Goal: Transaction & Acquisition: Purchase product/service

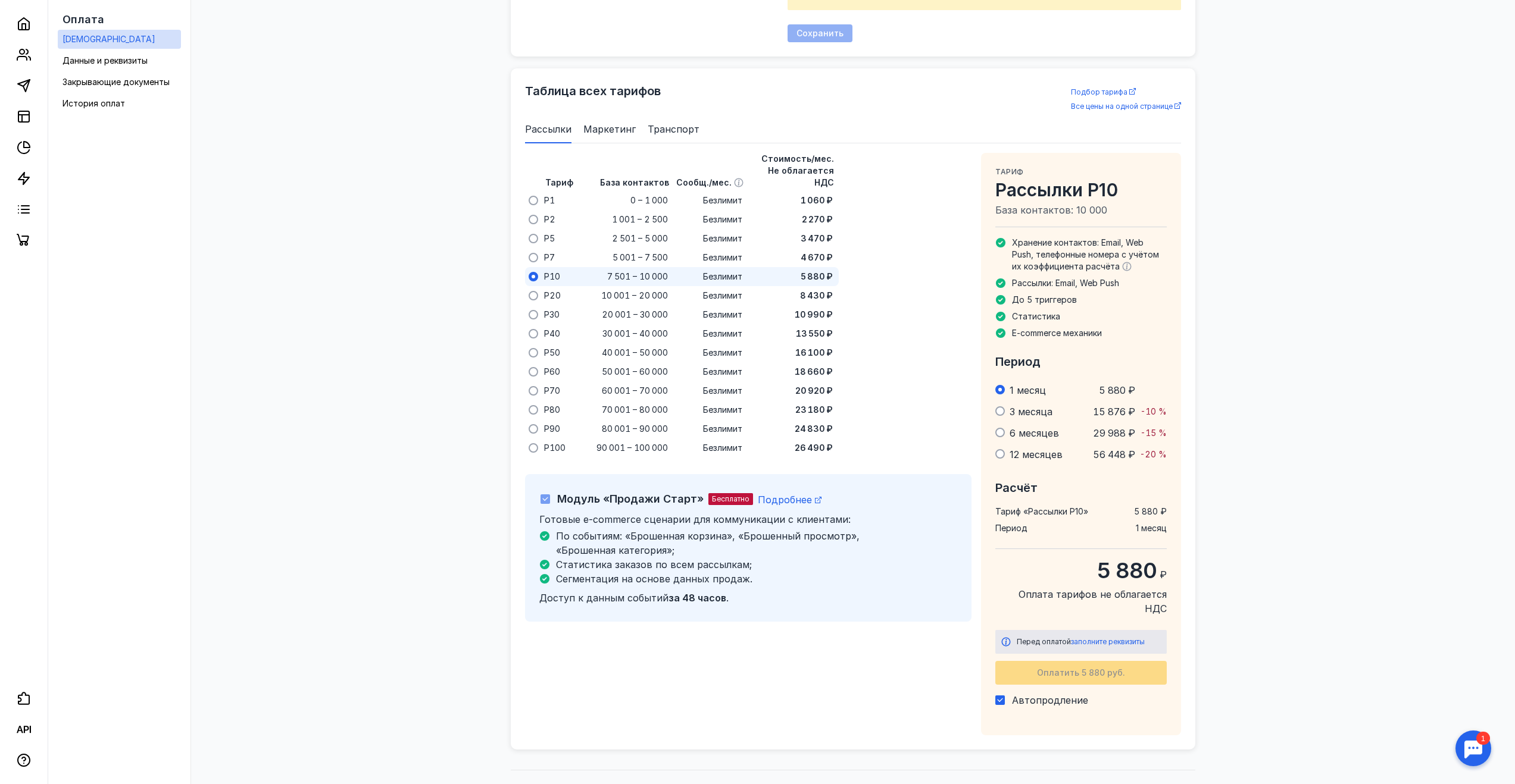
scroll to position [684, 0]
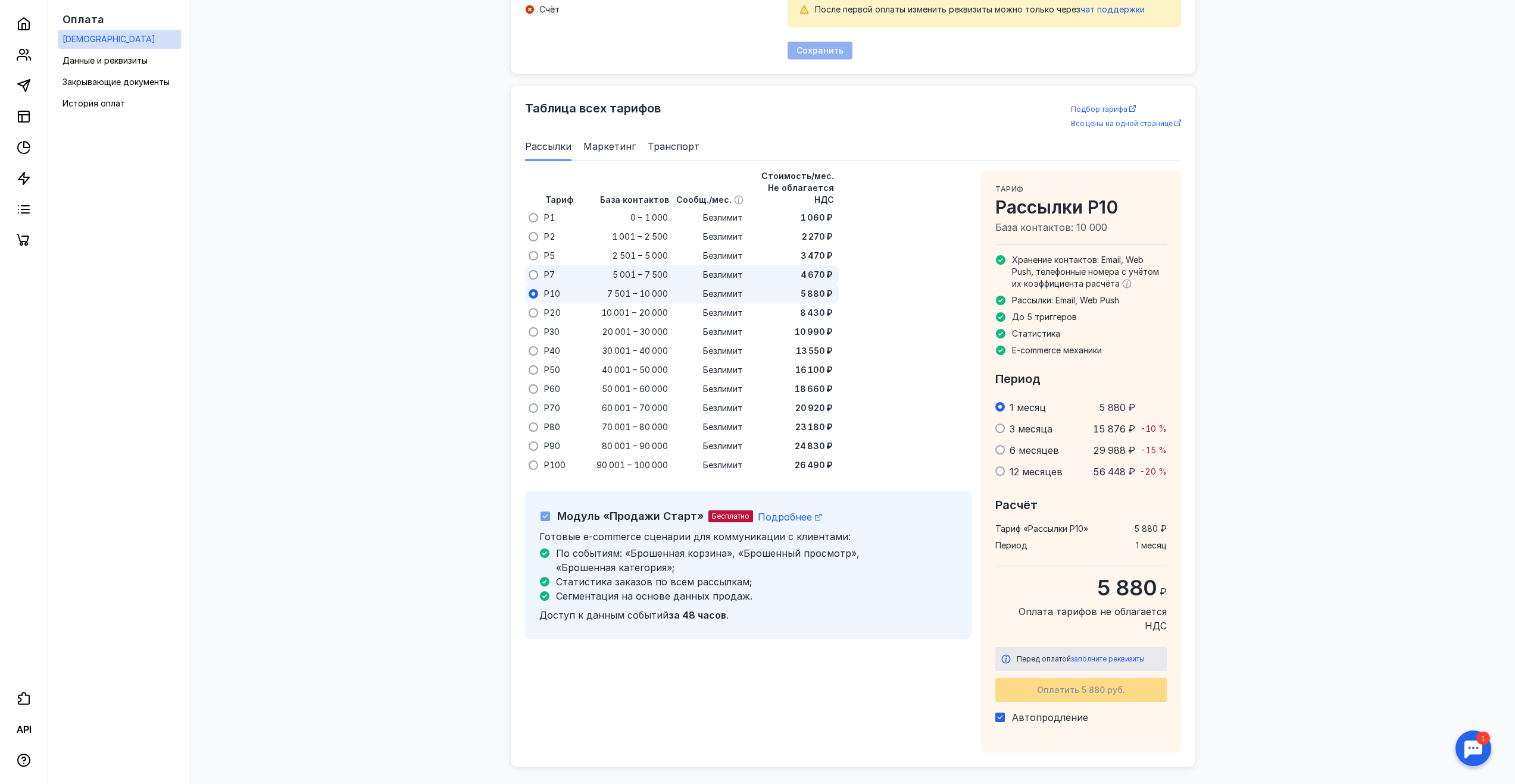
click at [569, 270] on div "P7" at bounding box center [559, 275] width 36 height 19
click at [572, 285] on div "P10" at bounding box center [559, 294] width 36 height 19
click at [1031, 696] on div "Перед оплатой заполните реквизиты Оплатить 5 880 руб. Автопродление" at bounding box center [1081, 690] width 171 height 87
click at [1032, 712] on span "Автопродление" at bounding box center [1050, 717] width 76 height 12
click at [1003, 712] on input "Автопродление" at bounding box center [999, 715] width 8 height 8
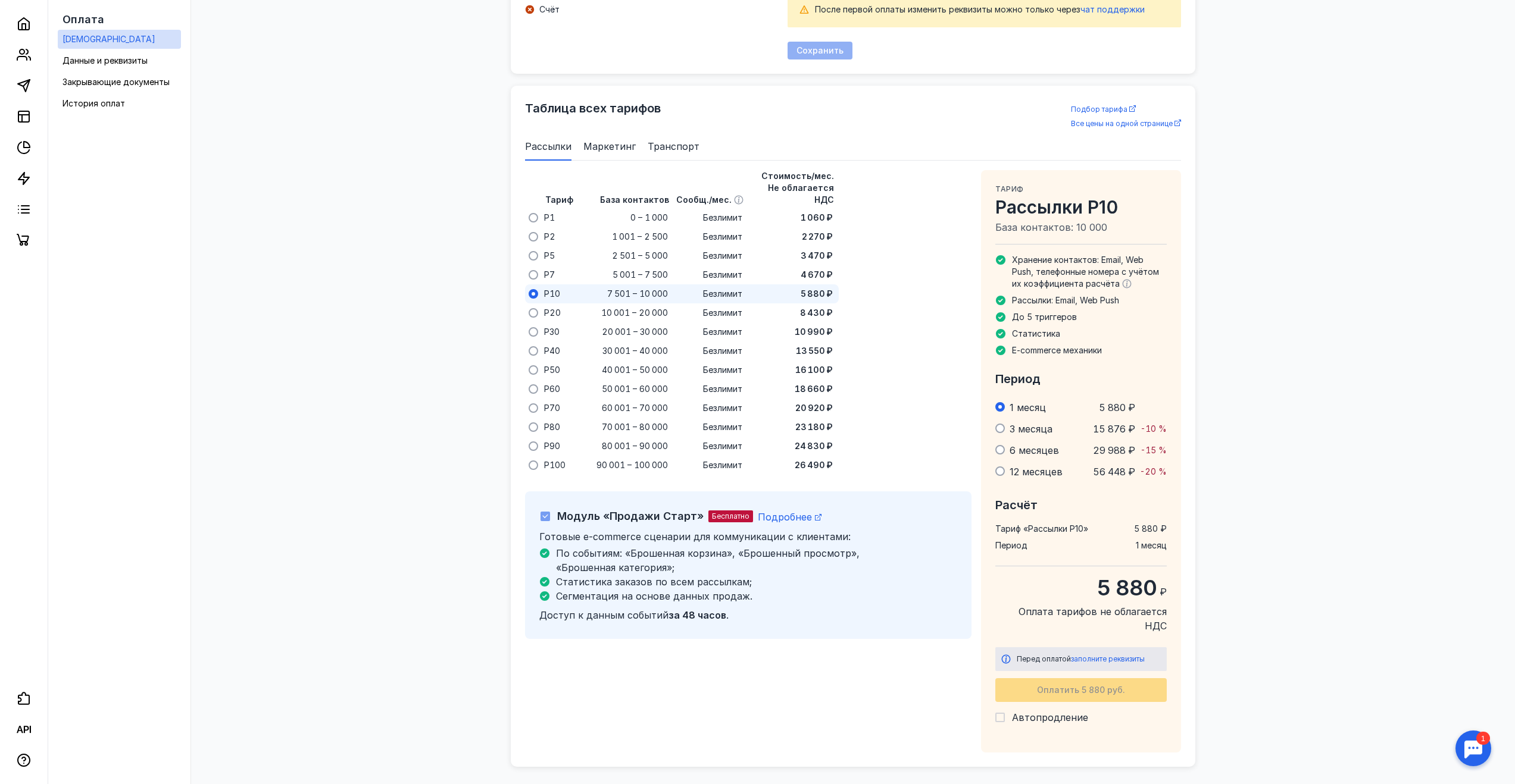
checkbox input "false"
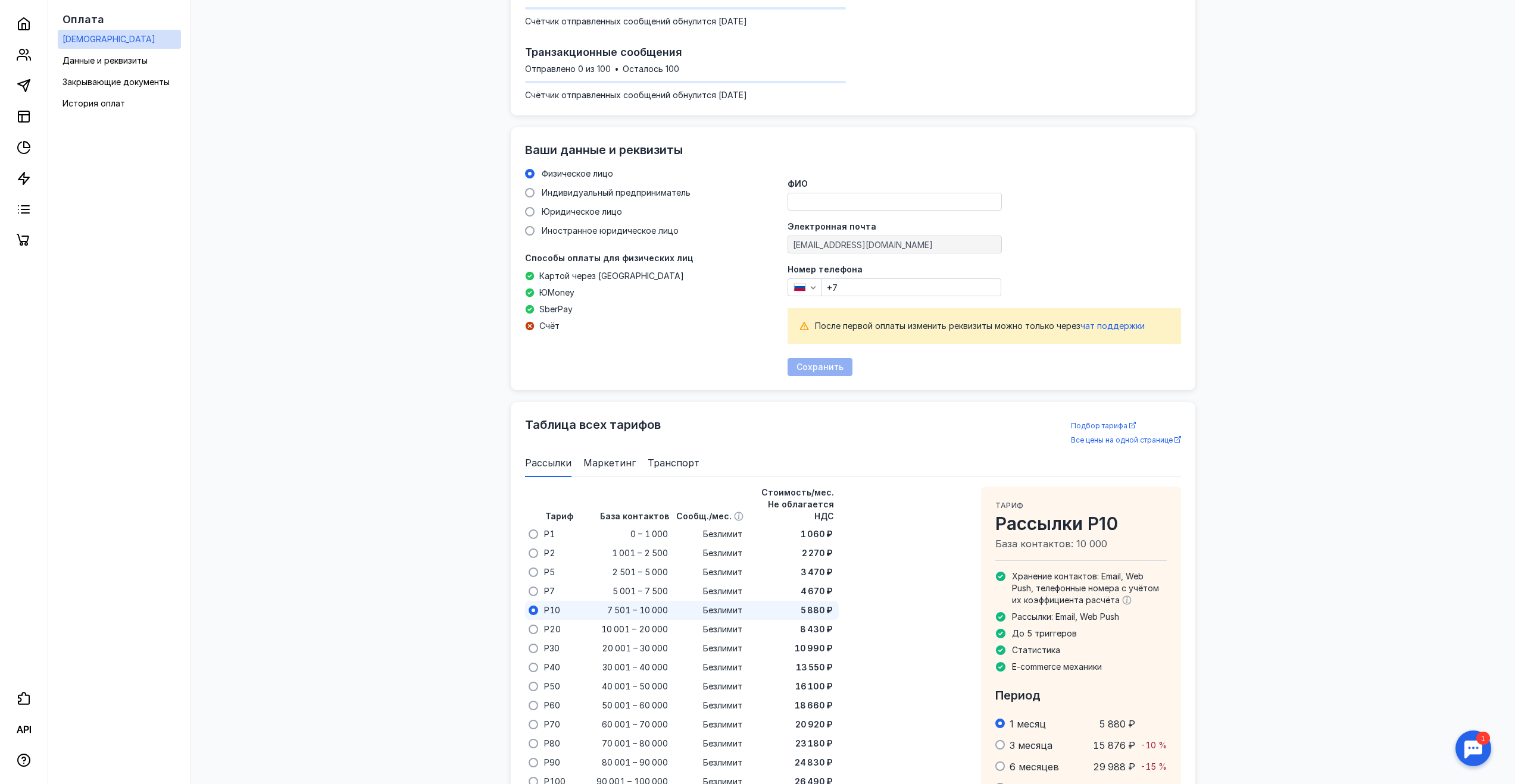
scroll to position [367, 0]
click at [580, 210] on span "Юридическое лицо" at bounding box center [582, 213] width 80 height 10
click at [0, 0] on input "Юридическое лицо" at bounding box center [0, 0] width 0 height 0
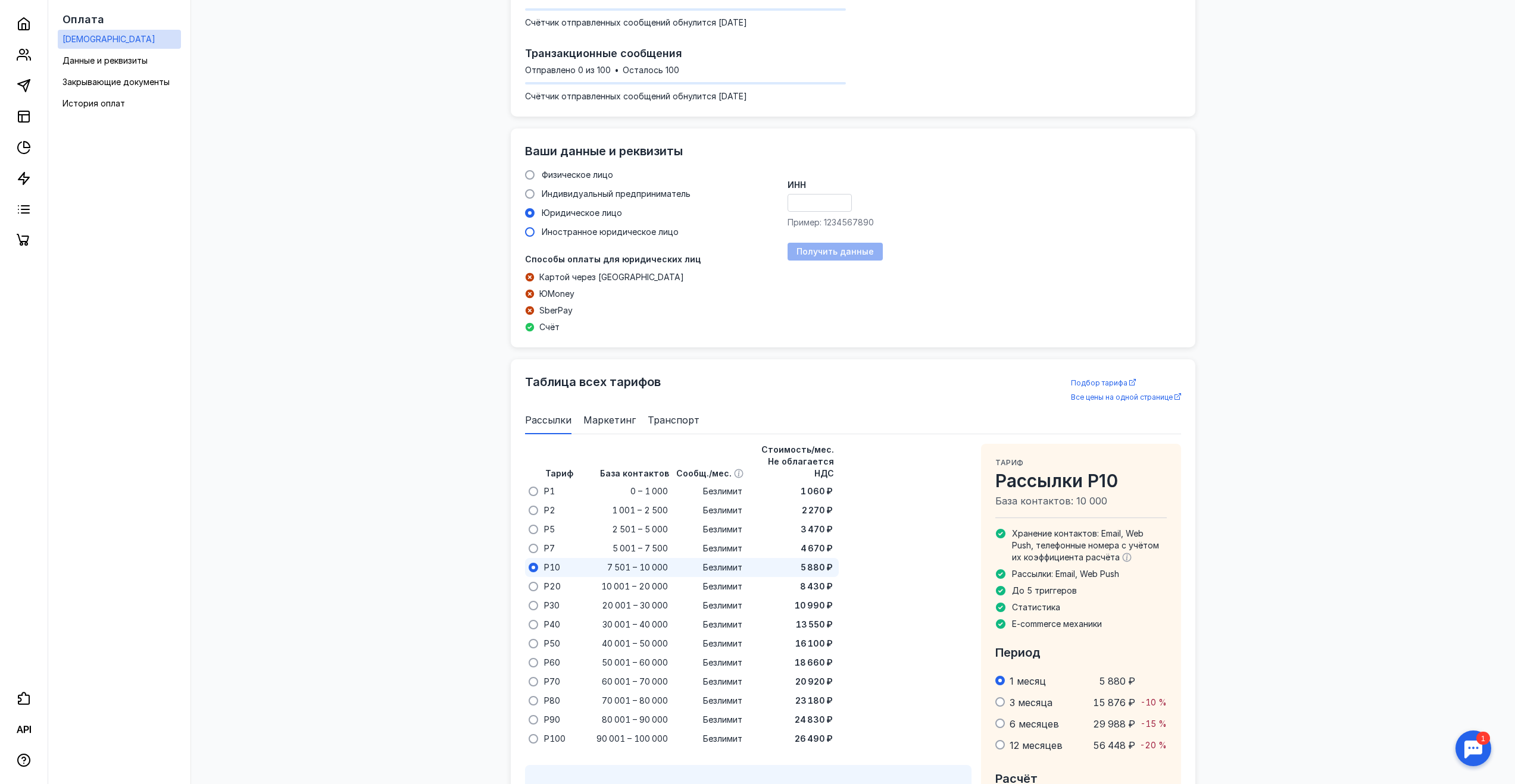
click at [576, 227] on span "Иностранное юридическое лицо" at bounding box center [610, 232] width 137 height 10
click at [0, 0] on input "Иностранное юридическое лицо" at bounding box center [0, 0] width 0 height 0
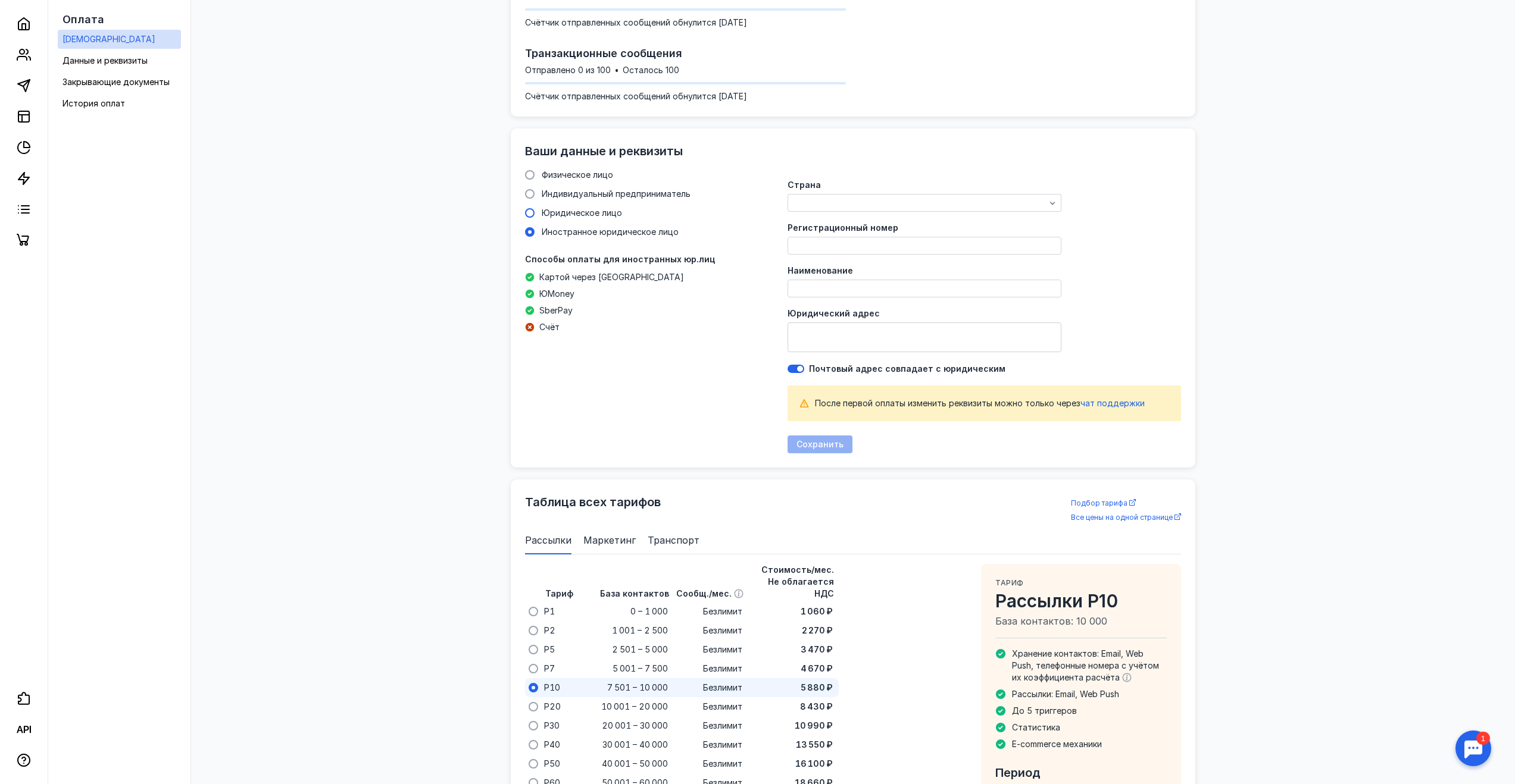
click at [579, 208] on span "Юридическое лицо" at bounding box center [582, 213] width 80 height 10
click at [0, 0] on input "Юридическое лицо" at bounding box center [0, 0] width 0 height 0
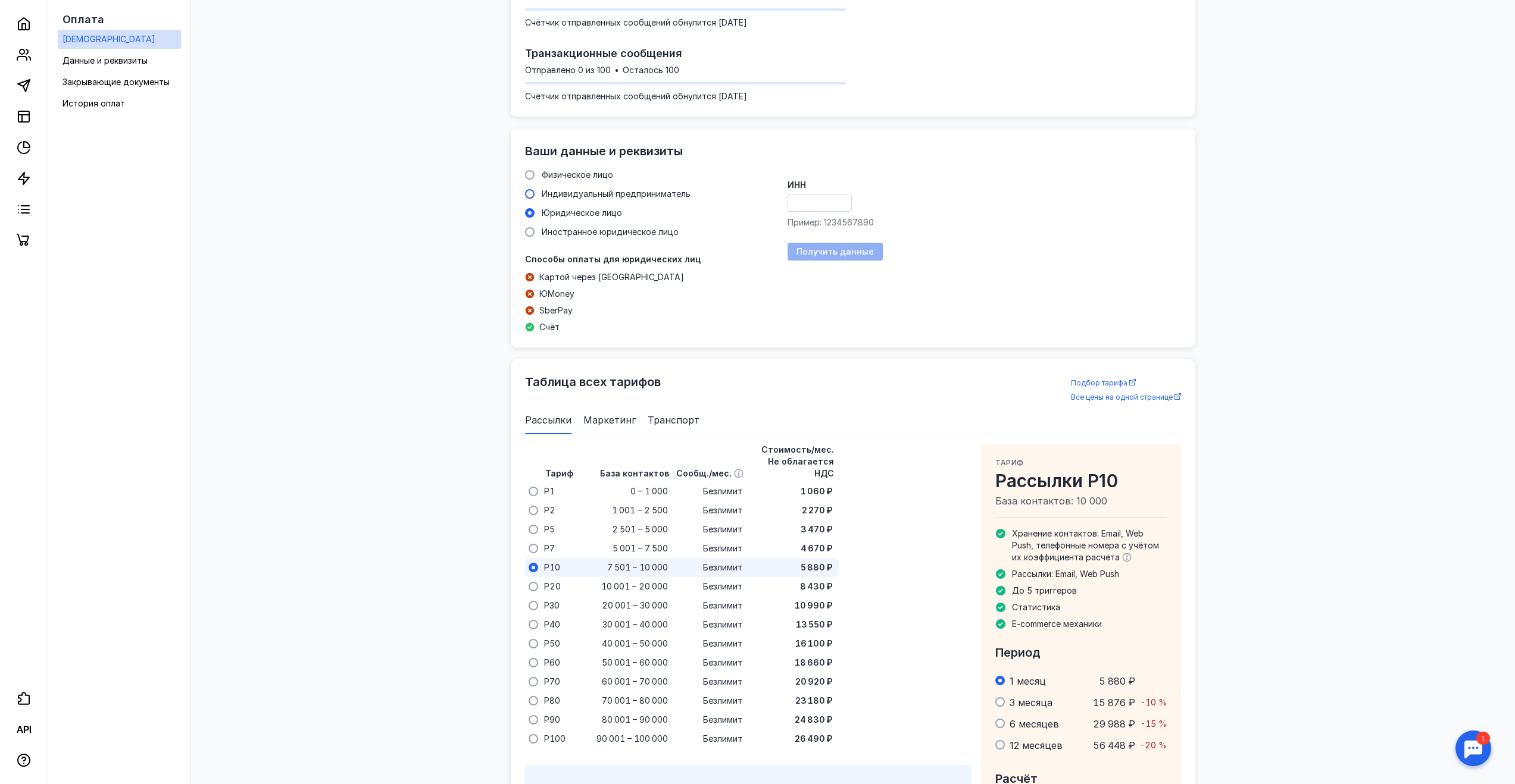
click at [581, 194] on span "Индивидуальный предприниматель" at bounding box center [616, 194] width 149 height 10
click at [0, 0] on input "Индивидуальный предприниматель" at bounding box center [0, 0] width 0 height 0
click at [810, 204] on input "ИНН" at bounding box center [825, 203] width 74 height 17
paste input "390405848877"
type input "390405848877"
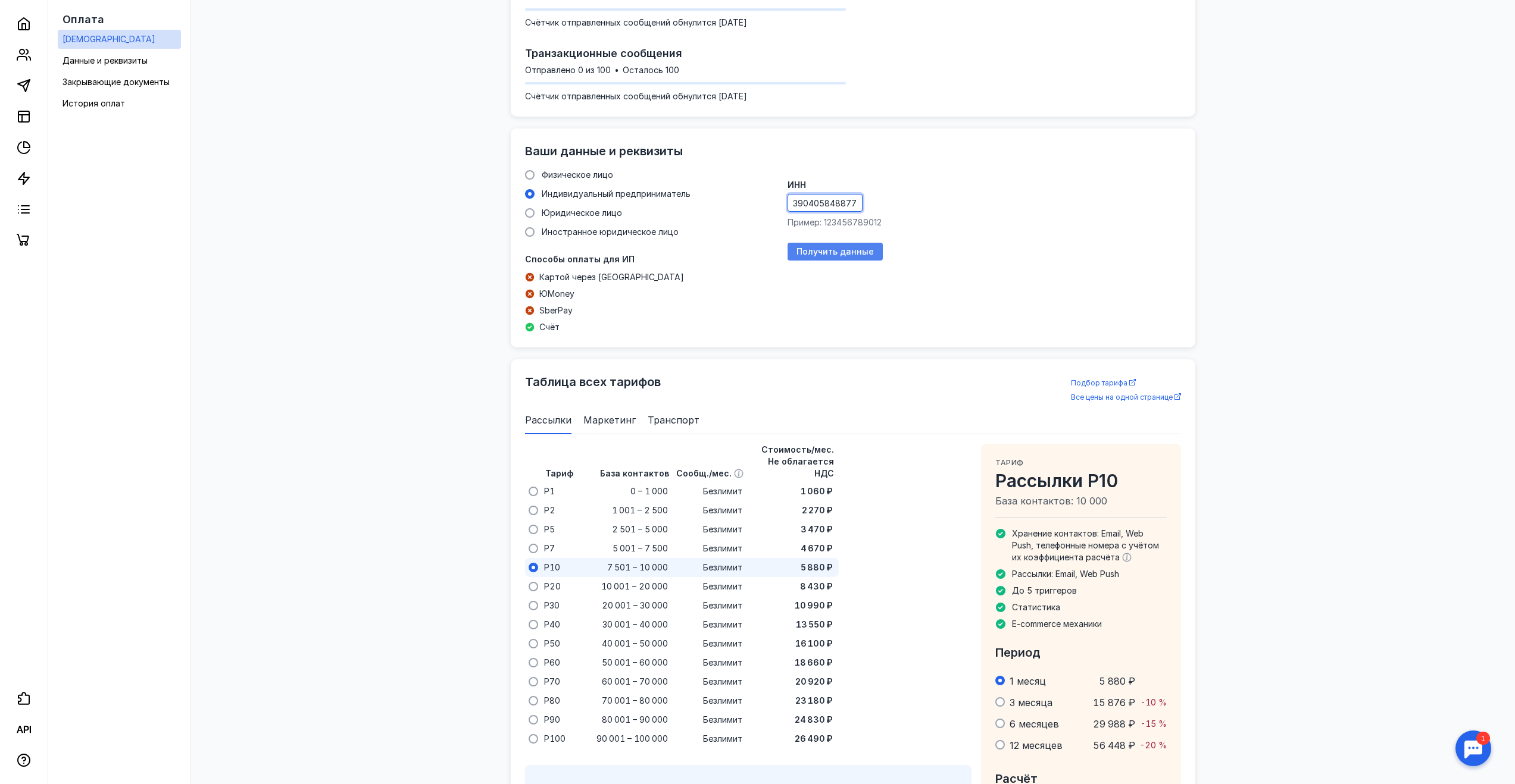
click at [839, 256] on div "Получить данные" at bounding box center [835, 252] width 95 height 18
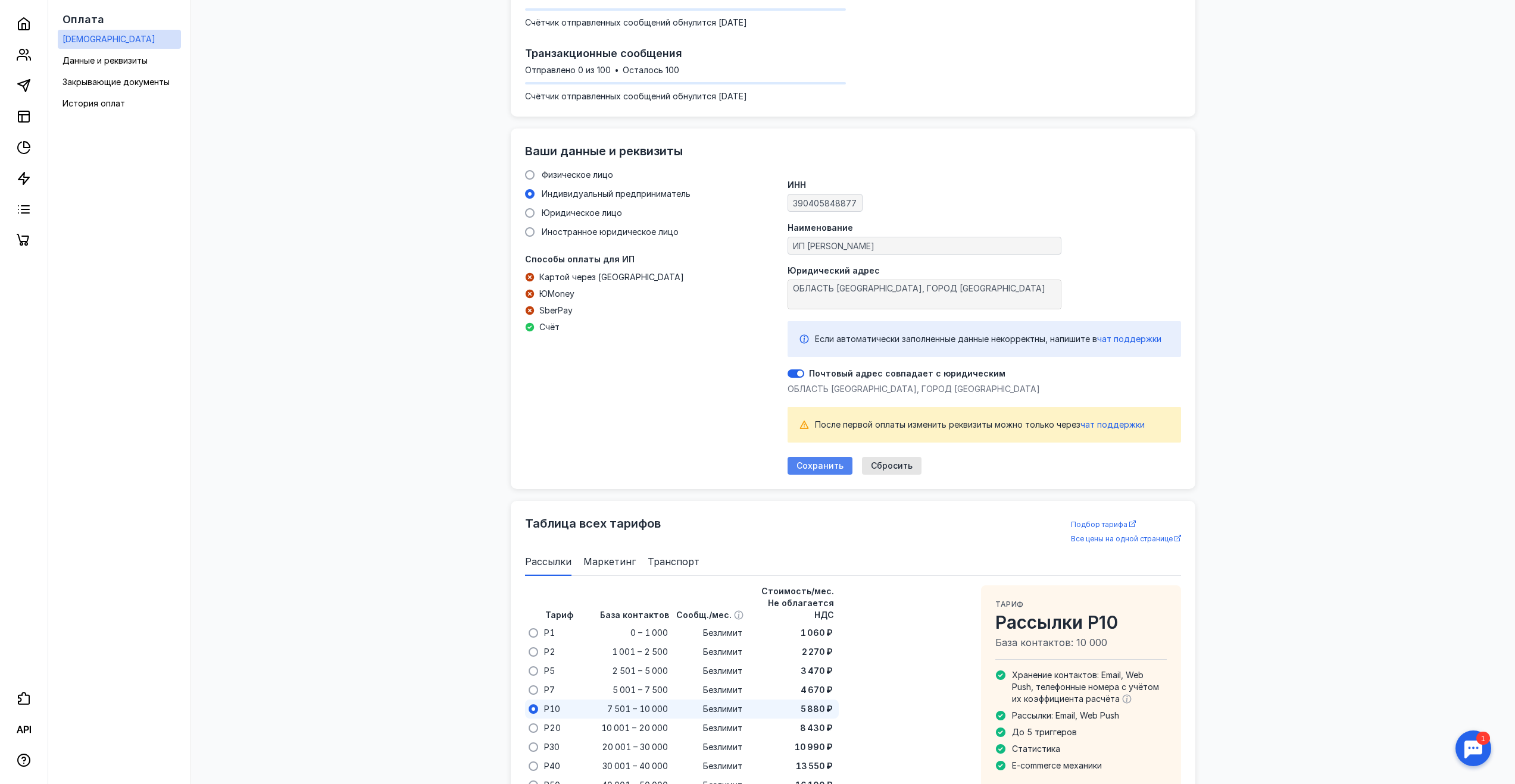
click at [829, 467] on span "Сохранить" at bounding box center [820, 466] width 47 height 10
click at [829, 467] on div "Сохранить Сбросить" at bounding box center [854, 466] width 134 height 18
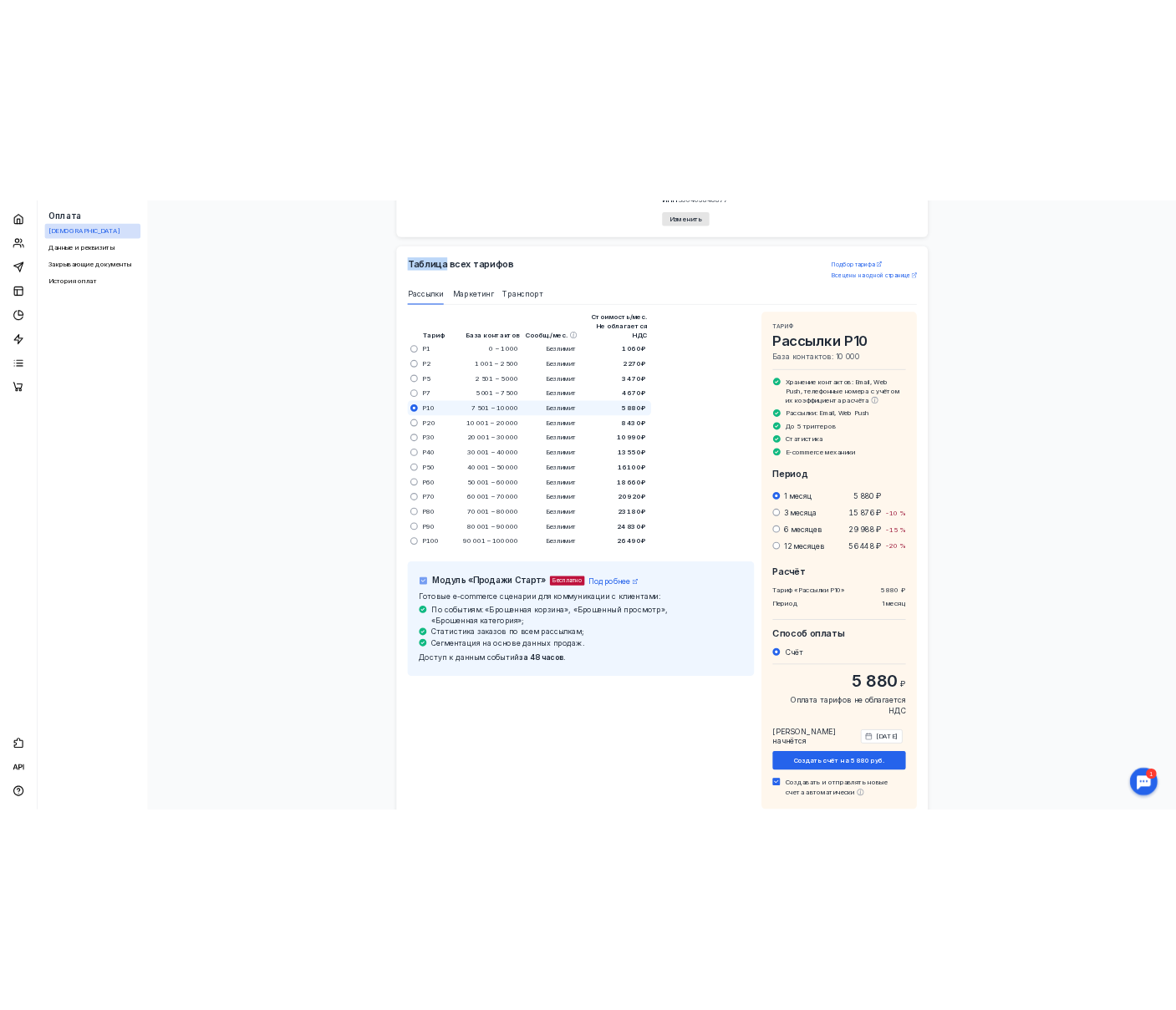
scroll to position [822, 0]
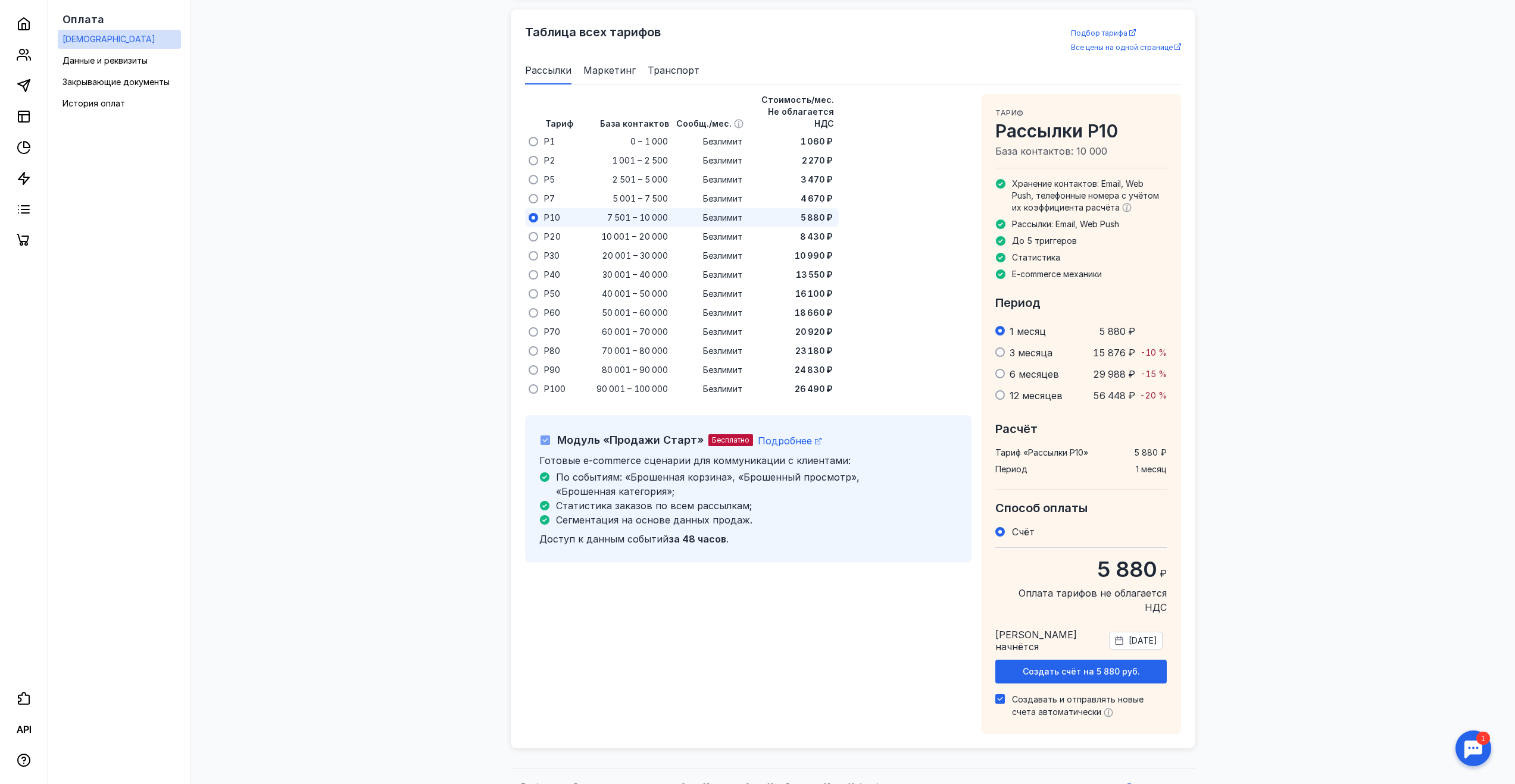
click at [1061, 694] on span "Создавать и отправлять новые счета автоматически" at bounding box center [1078, 705] width 131 height 22
click at [1003, 693] on input "Создавать и отправлять новые счета автоматически" at bounding box center [999, 697] width 8 height 8
checkbox input "false"
click at [1065, 660] on div "Создать счёт на 5 880 руб." at bounding box center [1081, 671] width 171 height 24
click at [1065, 691] on span "Счёт №ЭС-114372" at bounding box center [1081, 696] width 73 height 10
